Goal: Transaction & Acquisition: Purchase product/service

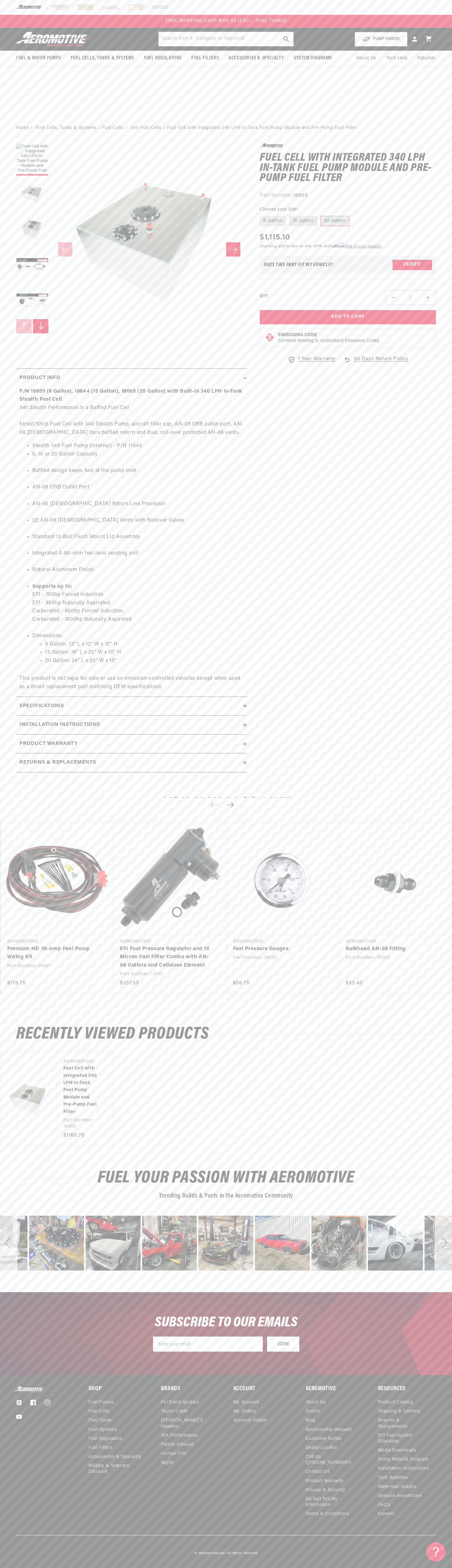
click at [289, 9] on div at bounding box center [226, 7] width 452 height 15
click at [429, 77] on div "Fuel & Water Pumps Back In-Tank" at bounding box center [226, 74] width 452 height 92
click at [450, 1563] on html "Skip to content Your cart Your cart is empty Loading... You may also like Subto…" at bounding box center [226, 784] width 452 height 1568
click at [31, 111] on body "Skip to content Your cart Your cart is empty Loading... You may also like Subto…" at bounding box center [226, 784] width 452 height 1568
